Goal: Download file/media

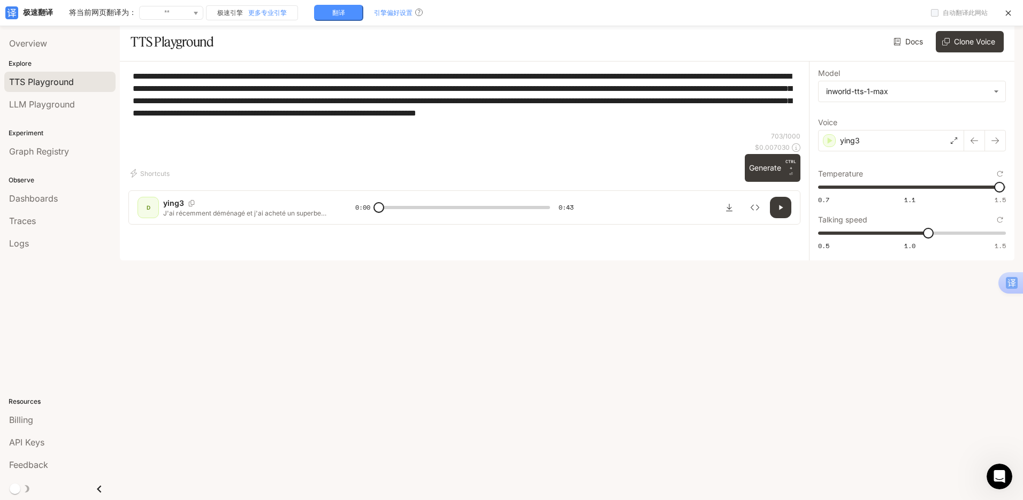
click at [432, 132] on div "**********" at bounding box center [464, 101] width 672 height 62
type textarea "**********"
click at [854, 146] on p "ying3" at bounding box center [850, 140] width 20 height 11
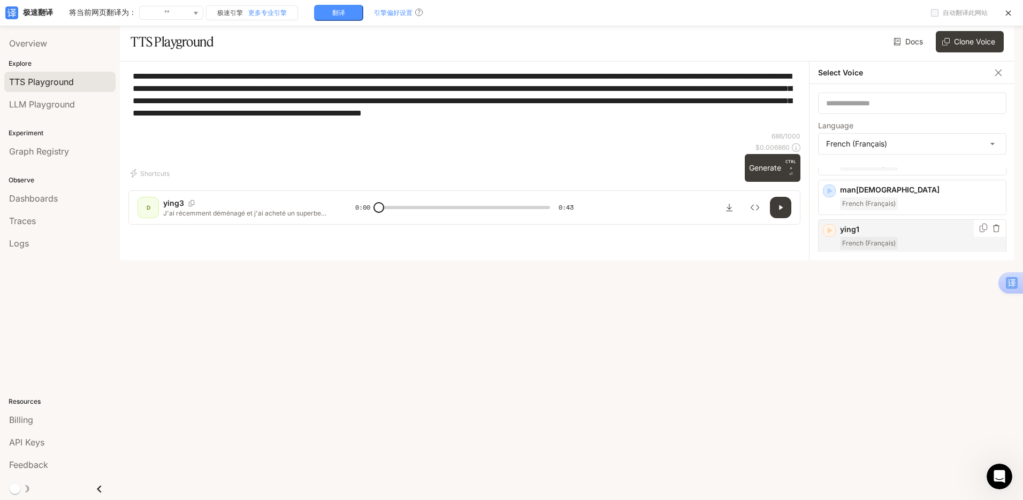
scroll to position [161, 0]
click at [886, 272] on p "ying2" at bounding box center [921, 266] width 162 height 11
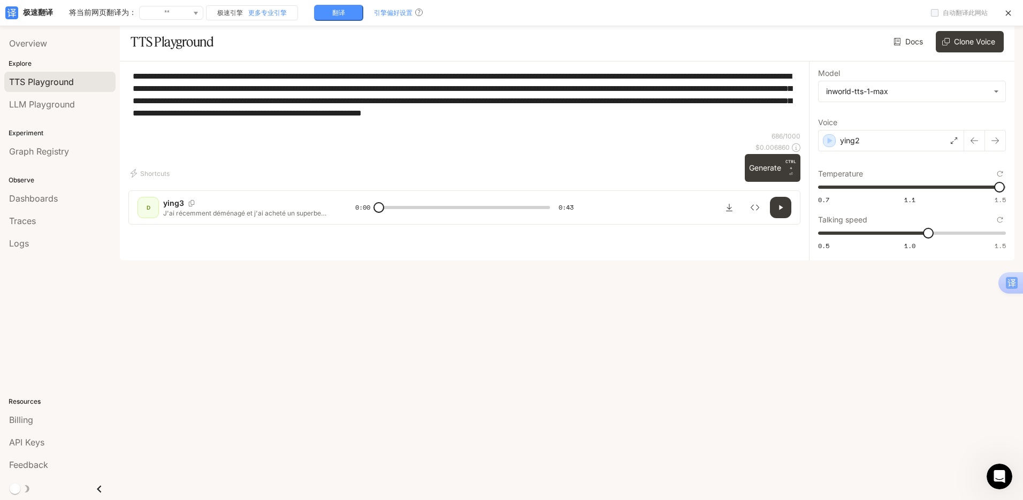
click at [378, 132] on div "**********" at bounding box center [464, 101] width 672 height 62
drag, startPoint x: 779, startPoint y: 424, endPoint x: 722, endPoint y: 386, distance: 68.4
click at [779, 182] on button "Generate CTRL + ⏎" at bounding box center [773, 168] width 56 height 28
click at [883, 130] on label "Voice" at bounding box center [912, 124] width 188 height 11
click at [883, 142] on div "ying2" at bounding box center [891, 140] width 146 height 21
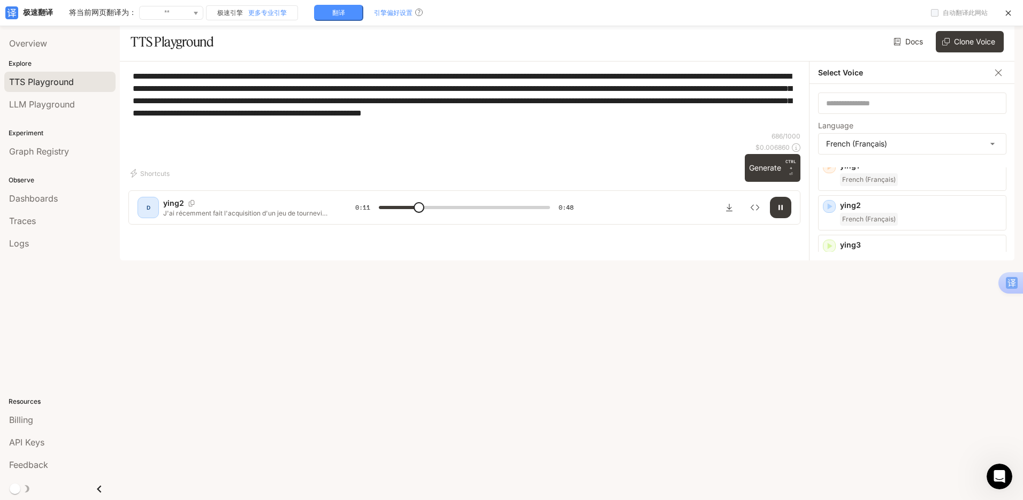
scroll to position [214, 0]
click at [998, 78] on icon "button" at bounding box center [998, 72] width 11 height 11
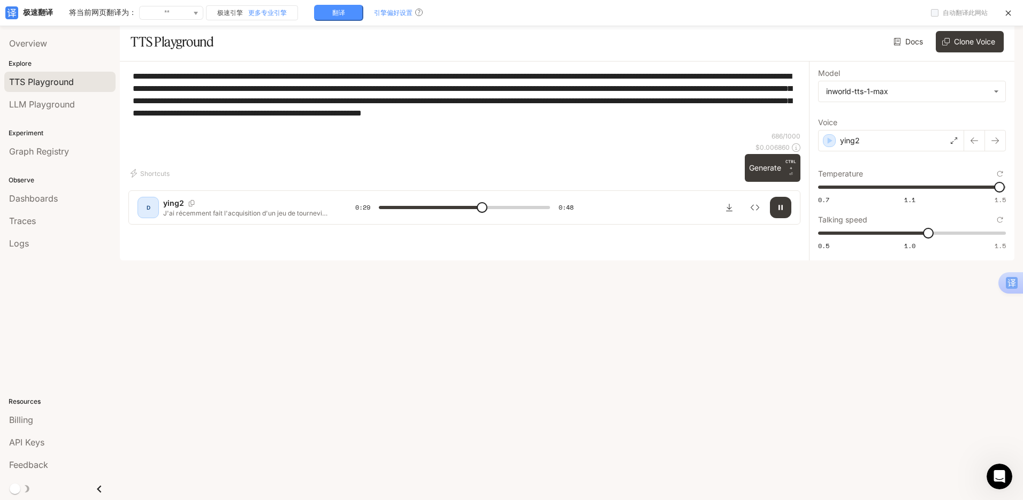
click at [509, 216] on span at bounding box center [464, 208] width 171 height 16
click at [538, 216] on span at bounding box center [464, 208] width 171 height 16
click at [728, 212] on icon "Download audio" at bounding box center [729, 207] width 9 height 9
type input "*"
drag, startPoint x: 134, startPoint y: 80, endPoint x: 291, endPoint y: 151, distance: 172.7
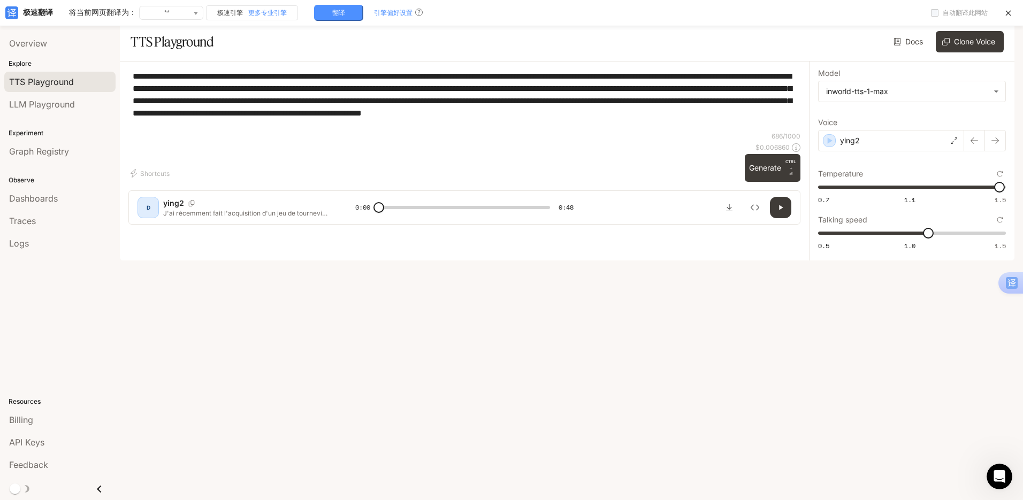
click at [291, 132] on div "**********" at bounding box center [464, 101] width 672 height 62
paste textarea
type textarea "**********"
click at [860, 140] on div "ying2" at bounding box center [891, 140] width 146 height 21
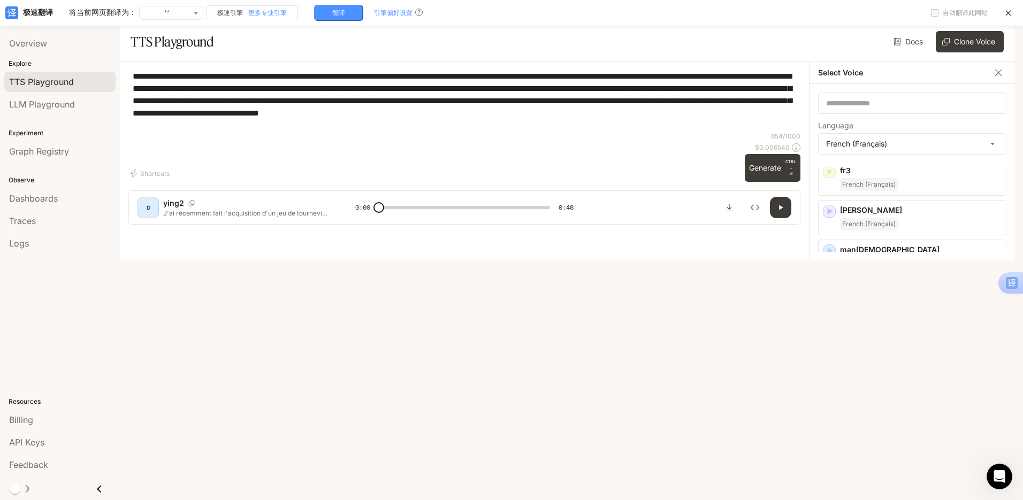
scroll to position [107, 0]
click at [891, 282] on div "ying1 French (Français)" at bounding box center [912, 287] width 188 height 35
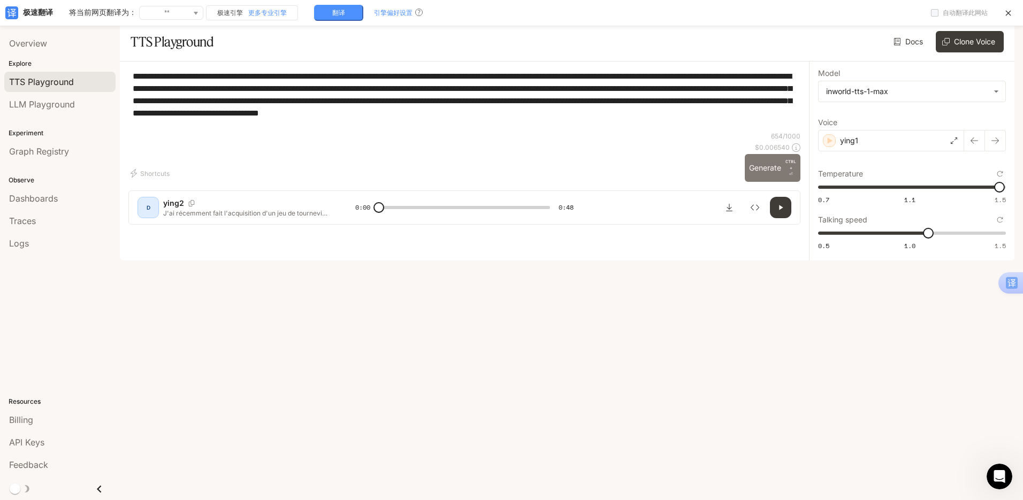
click at [762, 182] on button "Generate CTRL + ⏎" at bounding box center [773, 168] width 56 height 28
click at [727, 211] on icon "Download audio" at bounding box center [729, 207] width 6 height 7
type input "*"
drag, startPoint x: 134, startPoint y: 81, endPoint x: 227, endPoint y: 160, distance: 121.6
click at [227, 132] on div "**********" at bounding box center [464, 101] width 672 height 62
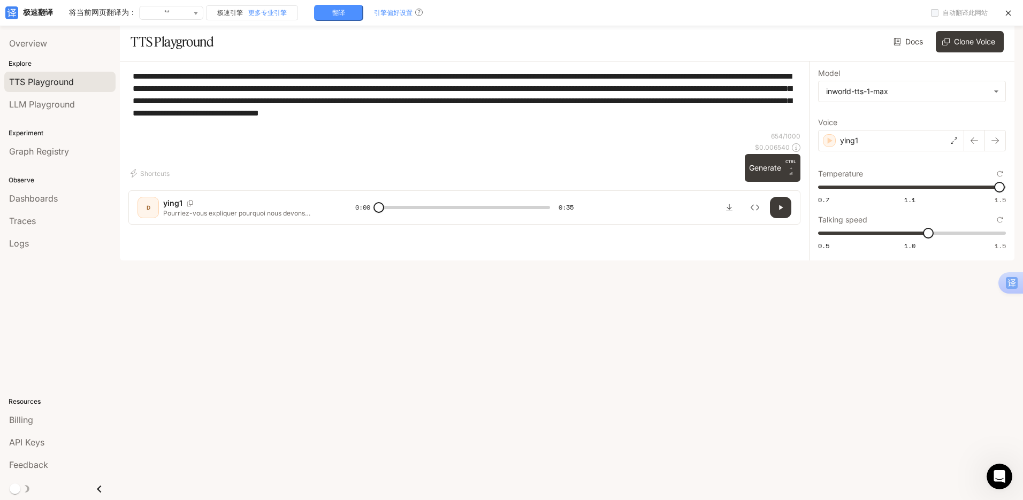
paste textarea
type textarea "**********"
click at [872, 145] on div "ying1" at bounding box center [891, 140] width 146 height 21
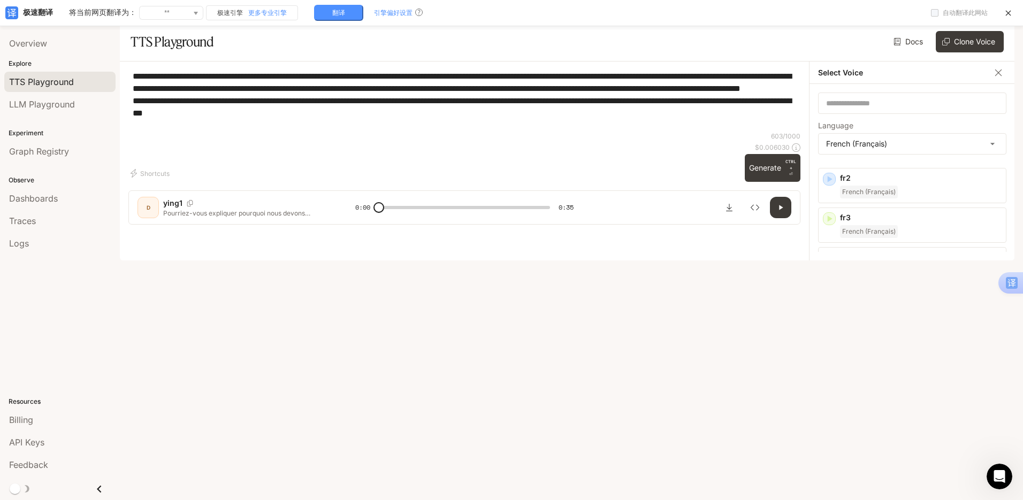
scroll to position [54, 0]
click at [880, 377] on p "ying2" at bounding box center [921, 373] width 162 height 11
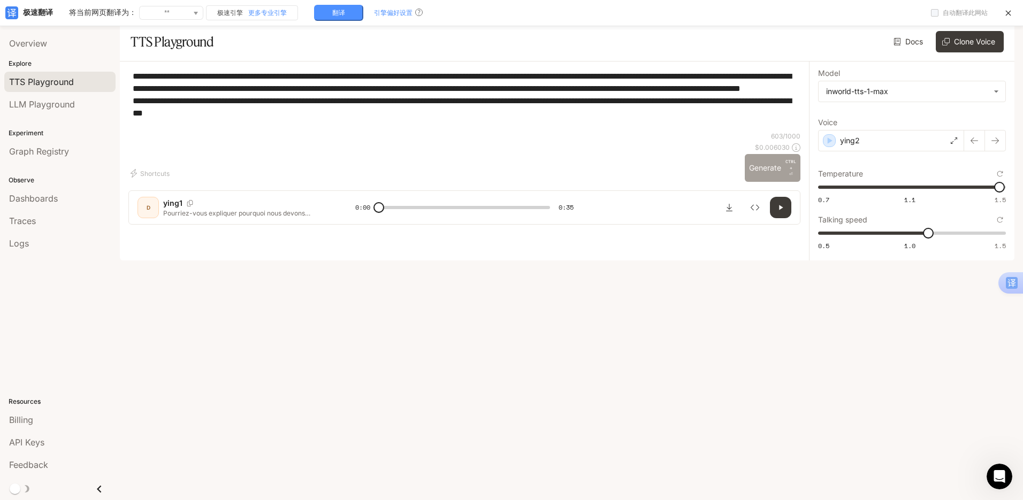
click at [753, 182] on button "Generate CTRL + ⏎" at bounding box center [773, 168] width 56 height 28
click at [876, 149] on div "ying2" at bounding box center [891, 140] width 146 height 21
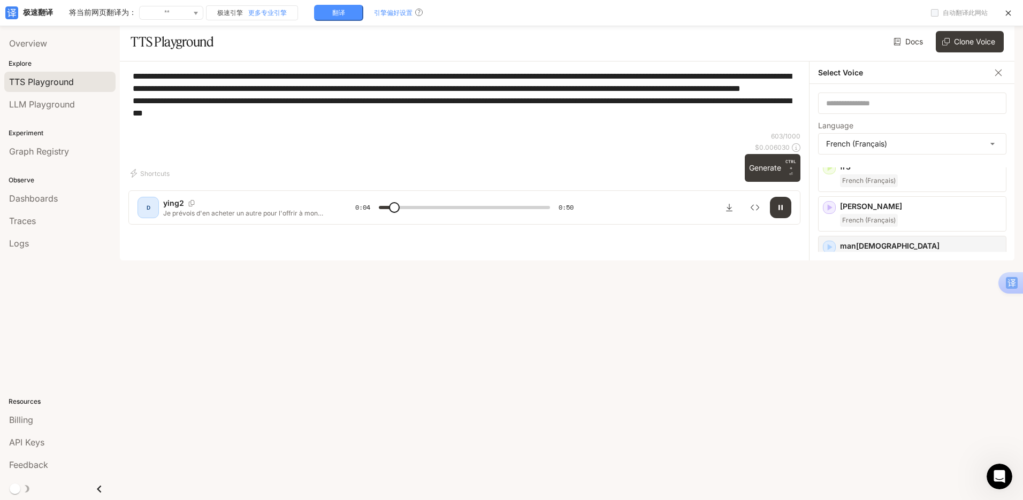
scroll to position [107, 0]
click at [900, 376] on div "French (Français)" at bounding box center [921, 373] width 162 height 13
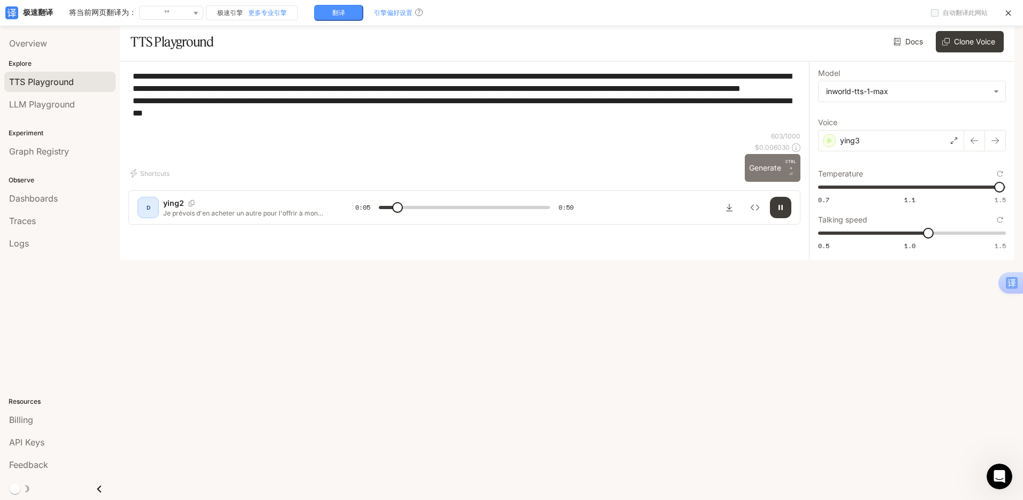
click at [764, 182] on button "Generate CTRL + ⏎" at bounding box center [773, 168] width 56 height 28
type input "***"
type input "*"
click at [916, 241] on span "0.5 1.0 1.5 1" at bounding box center [910, 233] width 184 height 16
click at [775, 182] on button "Generate CTRL + ⏎" at bounding box center [773, 168] width 56 height 28
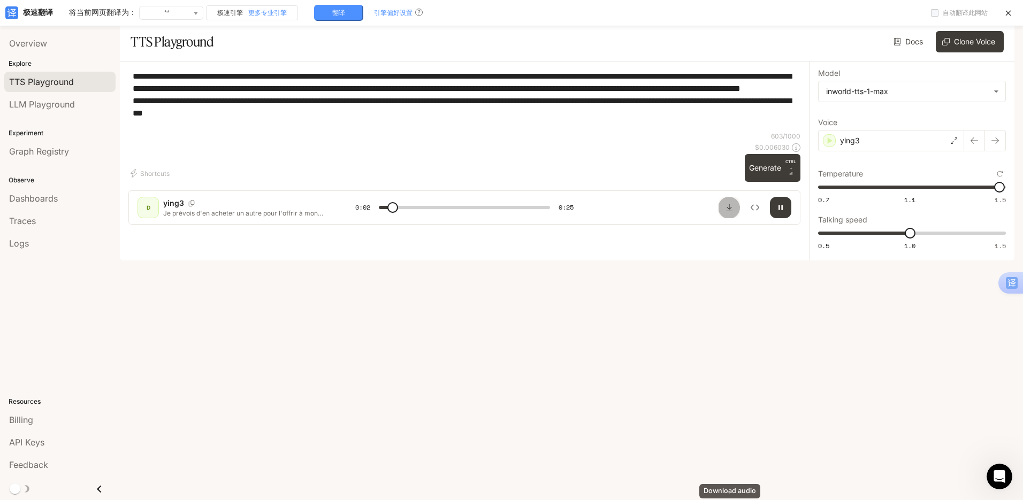
click at [726, 212] on icon "Download audio" at bounding box center [729, 207] width 9 height 9
type input "*"
